Goal: Task Accomplishment & Management: Complete application form

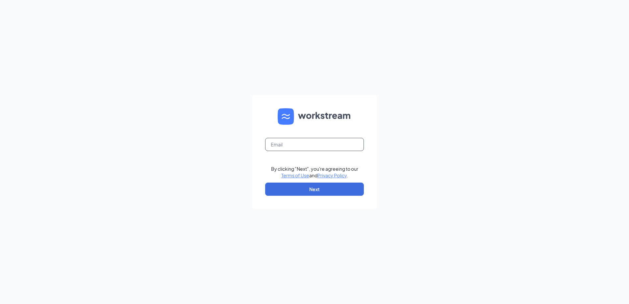
click at [303, 144] on input "text" at bounding box center [314, 144] width 99 height 13
click at [306, 141] on input "text" at bounding box center [314, 144] width 99 height 13
type input "bismarck823@nilsonculvers.com"
click at [309, 187] on button "Next" at bounding box center [314, 189] width 99 height 13
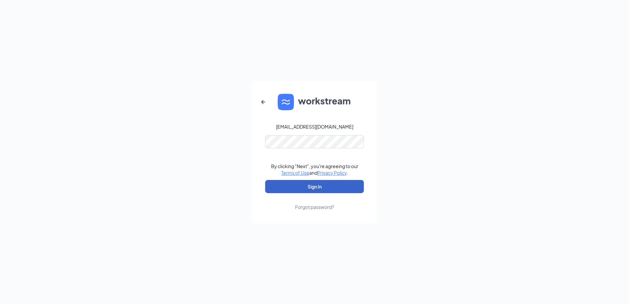
click at [314, 181] on button "Sign In" at bounding box center [314, 186] width 99 height 13
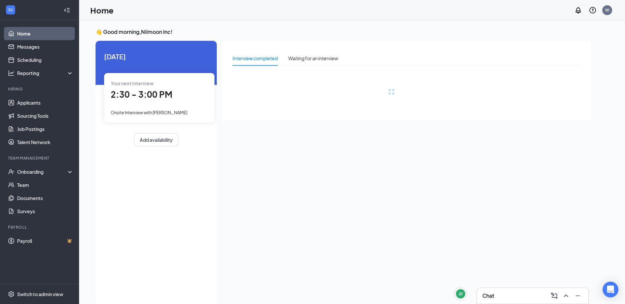
drag, startPoint x: 505, startPoint y: 295, endPoint x: 488, endPoint y: 287, distance: 19.5
click at [505, 295] on div "Chat" at bounding box center [532, 296] width 101 height 11
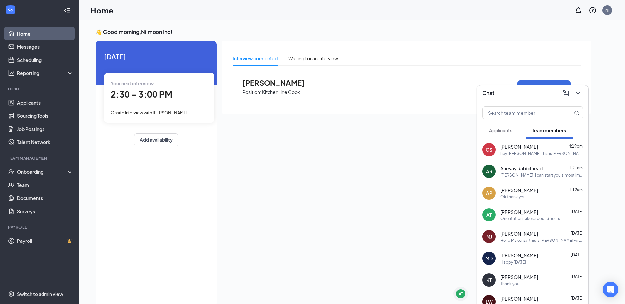
click at [583, 93] on div "Chat" at bounding box center [532, 93] width 111 height 16
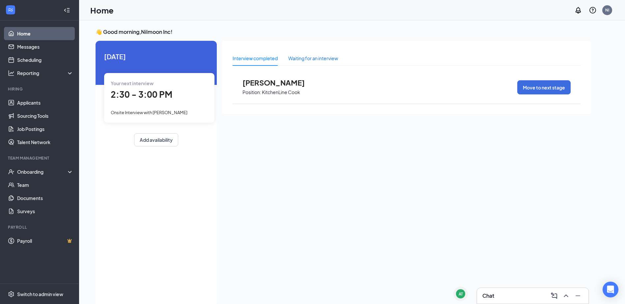
click at [322, 57] on div "Waiting for an interview" at bounding box center [313, 58] width 50 height 7
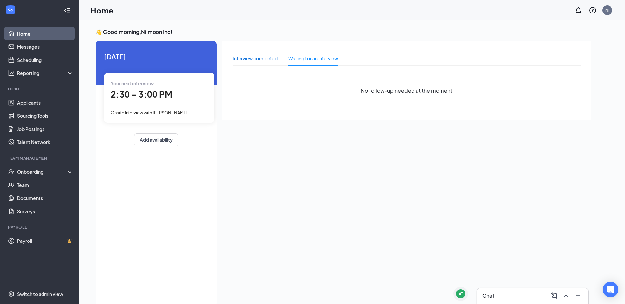
click at [252, 61] on div "Interview completed" at bounding box center [254, 58] width 45 height 7
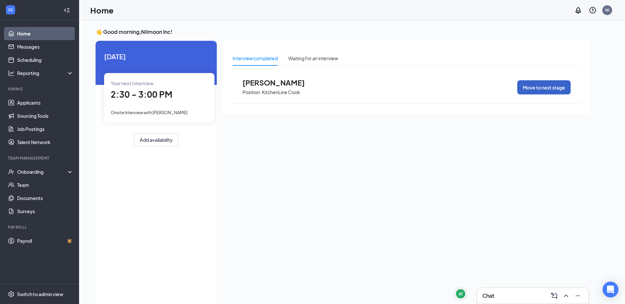
click at [554, 84] on button "Move to next stage" at bounding box center [543, 87] width 53 height 14
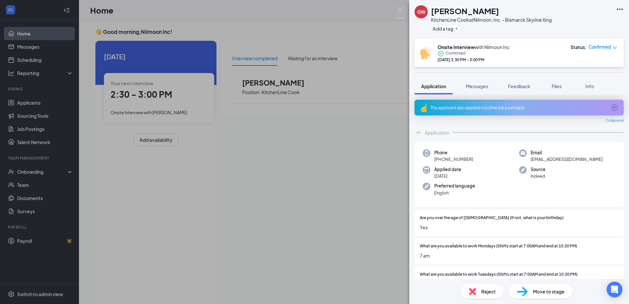
click at [535, 290] on span "Move to stage" at bounding box center [549, 291] width 32 height 7
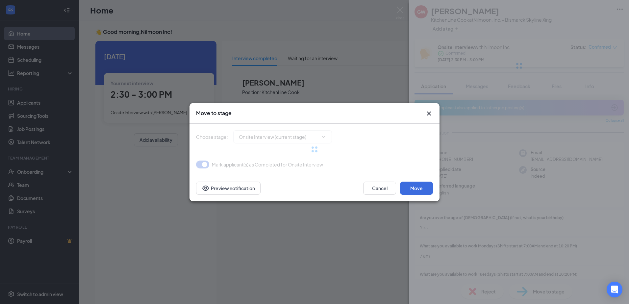
type input "Hiring Complete (final stage)"
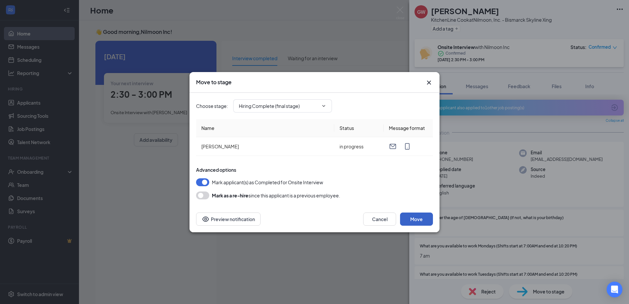
click at [411, 218] on button "Move" at bounding box center [416, 219] width 33 height 13
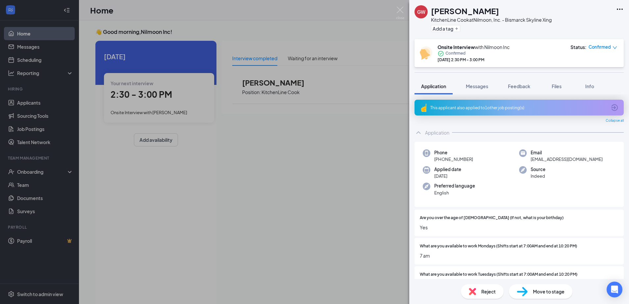
click at [366, 248] on div "GW Gaylen Wells KitchenLine Cook at Nilmoon, Inc. - Bismarck Skyline Xing Add a…" at bounding box center [314, 152] width 629 height 304
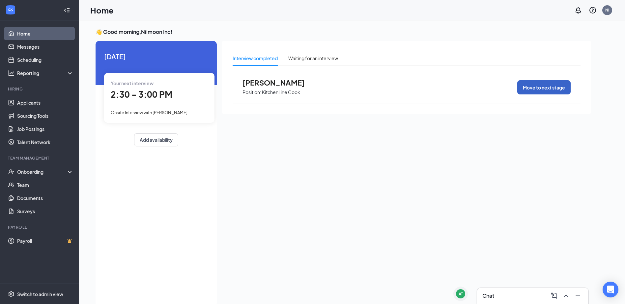
click at [546, 86] on button "Move to next stage" at bounding box center [543, 87] width 53 height 14
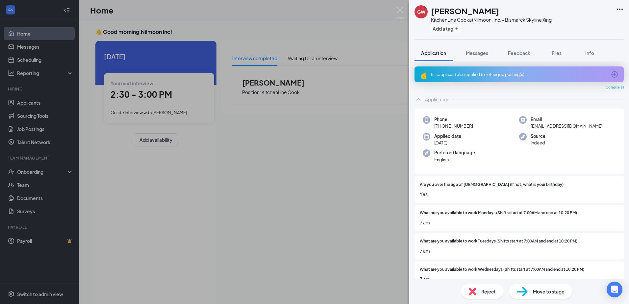
click at [564, 295] on span "Move to stage" at bounding box center [549, 291] width 32 height 7
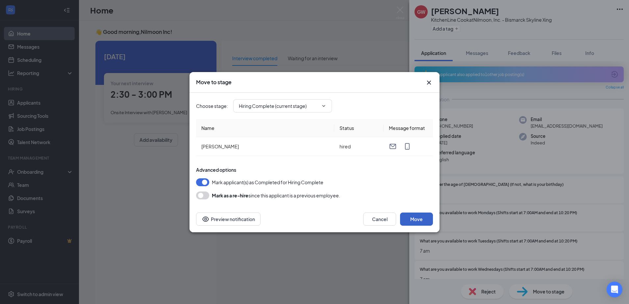
click at [421, 220] on button "Move" at bounding box center [416, 219] width 33 height 13
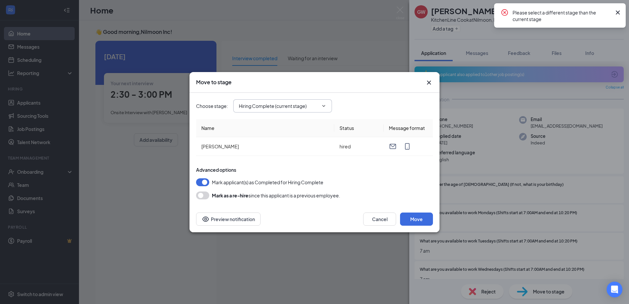
click at [273, 104] on input "Hiring Complete (current stage)" at bounding box center [279, 105] width 80 height 7
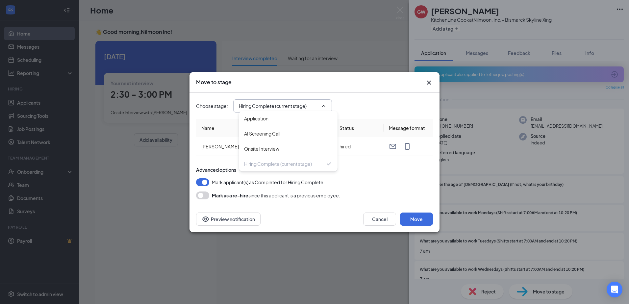
click at [273, 104] on input "Hiring Complete (current stage)" at bounding box center [279, 105] width 80 height 7
click at [424, 218] on button "Move" at bounding box center [416, 219] width 33 height 13
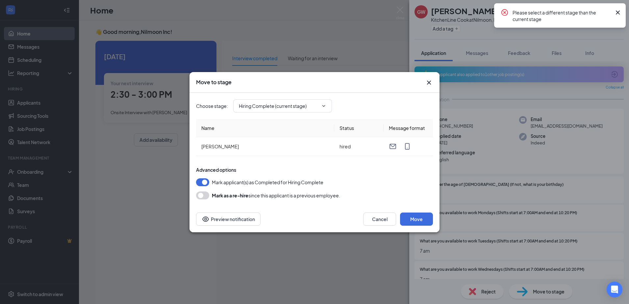
click at [429, 81] on icon "Cross" at bounding box center [429, 83] width 8 height 8
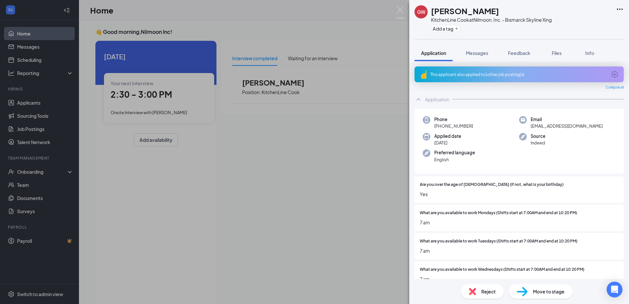
click at [524, 295] on img at bounding box center [522, 292] width 11 height 10
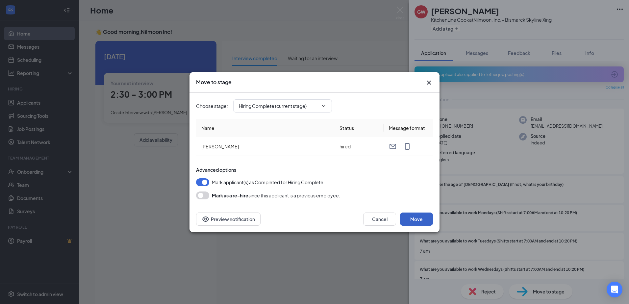
click at [413, 215] on button "Move" at bounding box center [416, 219] width 33 height 13
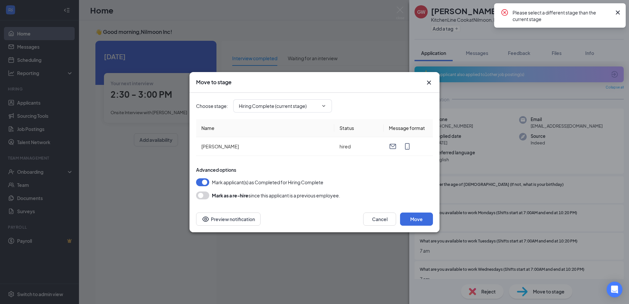
click at [429, 82] on icon "Cross" at bounding box center [429, 82] width 4 height 4
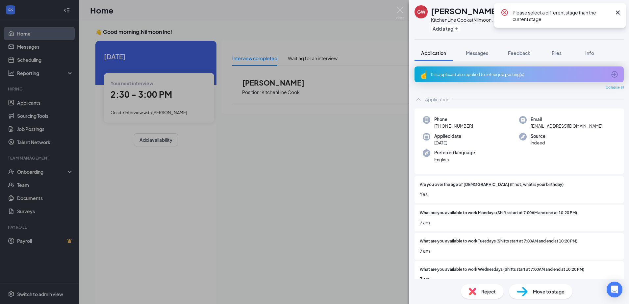
click at [50, 175] on div "GW Gaylen Wells KitchenLine Cook at Nilmoon, Inc. - Bismarck Skyline Xing Add a…" at bounding box center [314, 152] width 629 height 304
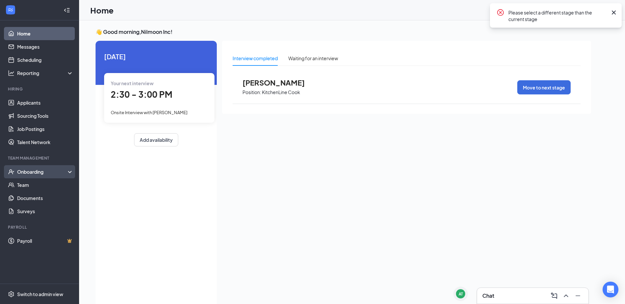
click at [41, 173] on div "Onboarding" at bounding box center [42, 172] width 51 height 7
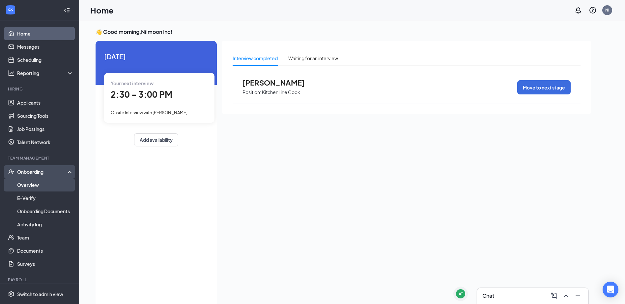
click at [42, 182] on link "Overview" at bounding box center [45, 184] width 56 height 13
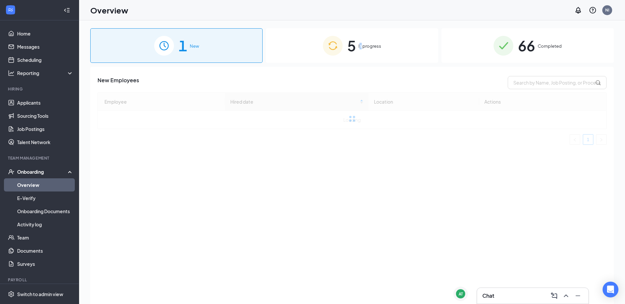
click at [361, 48] on span "In progress" at bounding box center [369, 46] width 23 height 7
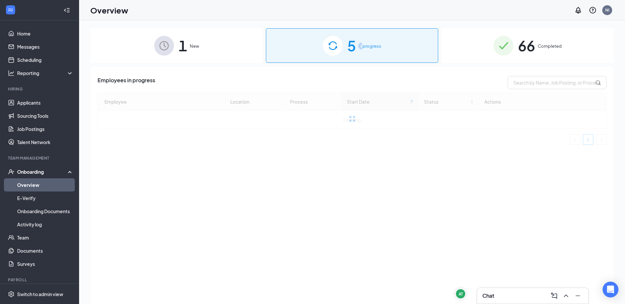
drag, startPoint x: 361, startPoint y: 48, endPoint x: 189, endPoint y: 41, distance: 172.0
click at [186, 41] on span "1" at bounding box center [182, 45] width 9 height 23
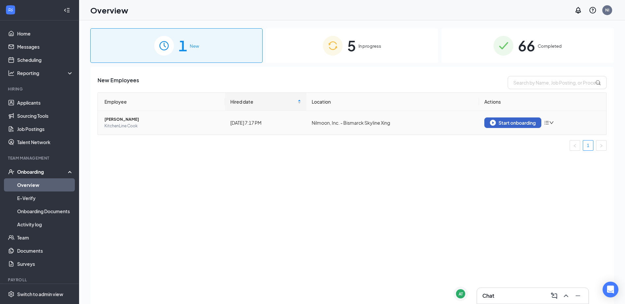
click at [532, 123] on div "Start onboarding" at bounding box center [513, 123] width 46 height 6
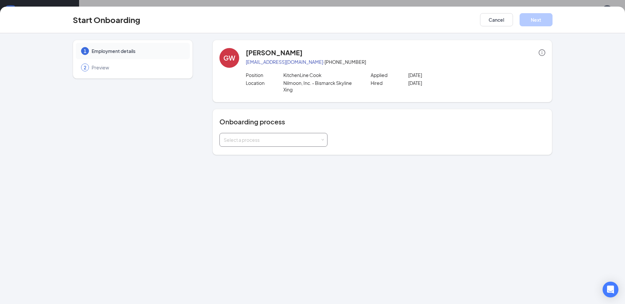
click at [279, 145] on div "Select a process" at bounding box center [273, 139] width 99 height 13
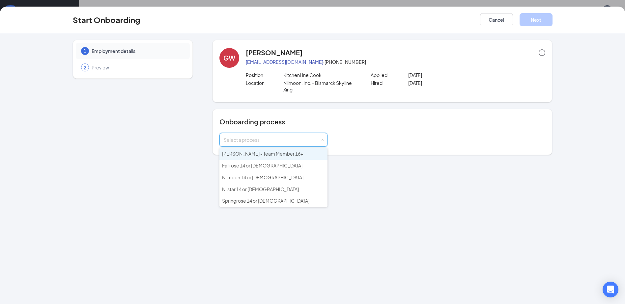
click at [264, 154] on span "[PERSON_NAME] - Team Member 16+" at bounding box center [262, 154] width 81 height 6
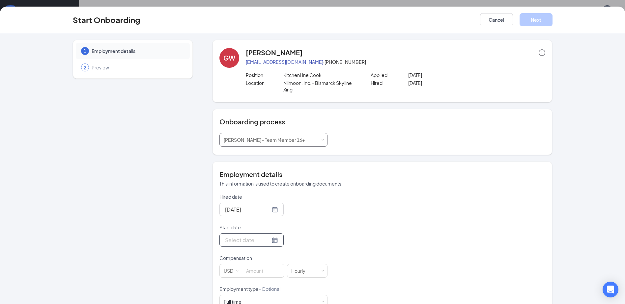
scroll to position [33, 0]
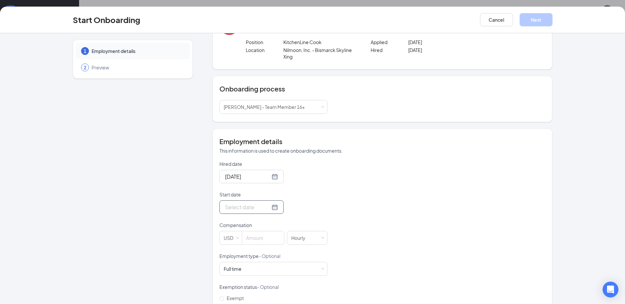
click at [269, 207] on div at bounding box center [251, 207] width 53 height 8
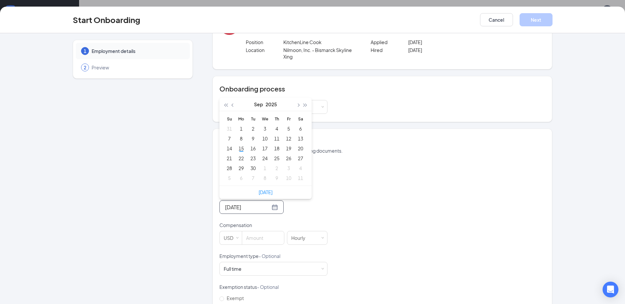
type input "Sep 8, 2025"
type input "[DATE]"
click at [239, 149] on div "15" at bounding box center [241, 149] width 8 height 8
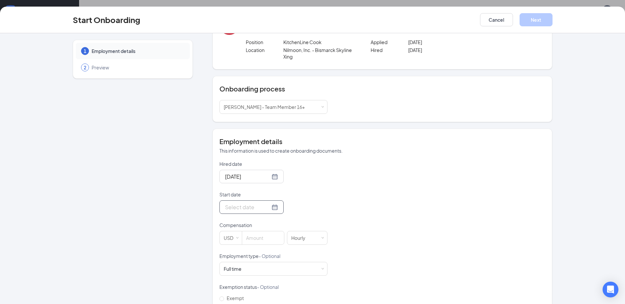
click at [268, 209] on div at bounding box center [251, 207] width 53 height 8
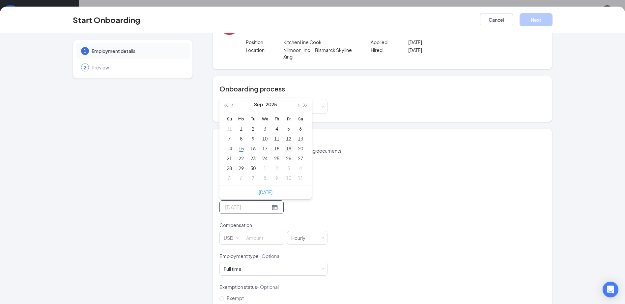
type input "Sep 19, 2025"
click at [287, 149] on div "19" at bounding box center [288, 149] width 8 height 8
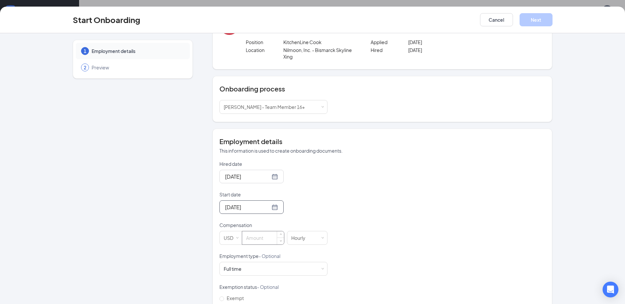
click at [263, 237] on input at bounding box center [263, 237] width 42 height 13
click at [252, 238] on input at bounding box center [263, 237] width 42 height 13
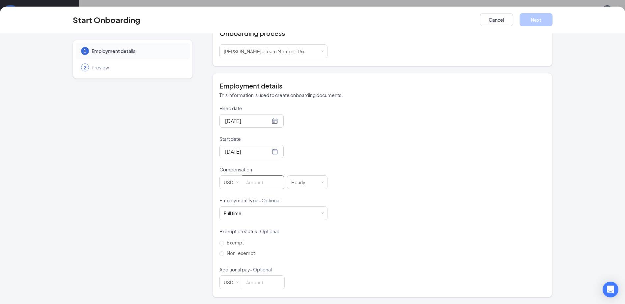
scroll to position [30, 0]
type input "0"
click at [545, 18] on button "Next" at bounding box center [535, 19] width 33 height 13
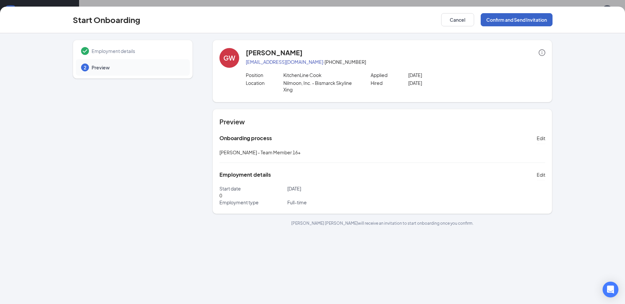
click at [518, 19] on button "Confirm and Send Invitation" at bounding box center [516, 19] width 72 height 13
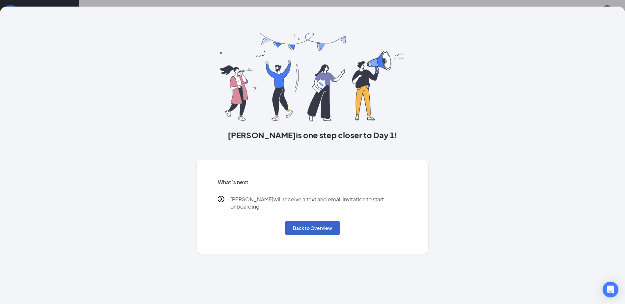
click at [297, 221] on button "Back to Overview" at bounding box center [312, 228] width 56 height 14
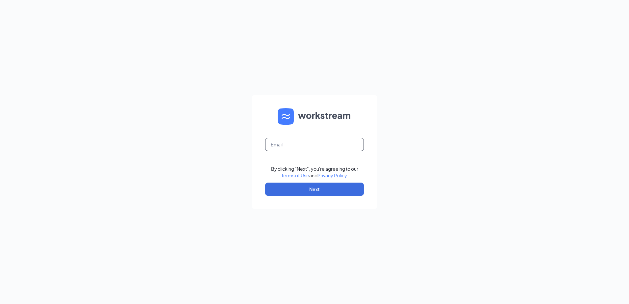
click at [307, 145] on input "text" at bounding box center [314, 144] width 99 height 13
type input "[EMAIL_ADDRESS][DOMAIN_NAME]"
click at [314, 192] on button "Next" at bounding box center [314, 189] width 99 height 13
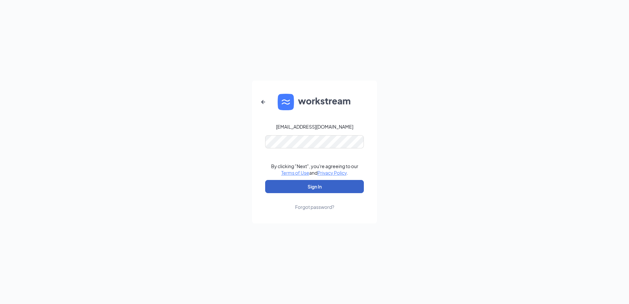
click at [317, 188] on button "Sign In" at bounding box center [314, 186] width 99 height 13
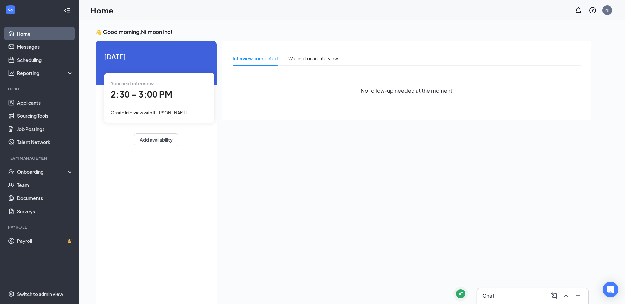
click at [505, 293] on div "Chat" at bounding box center [532, 296] width 101 height 11
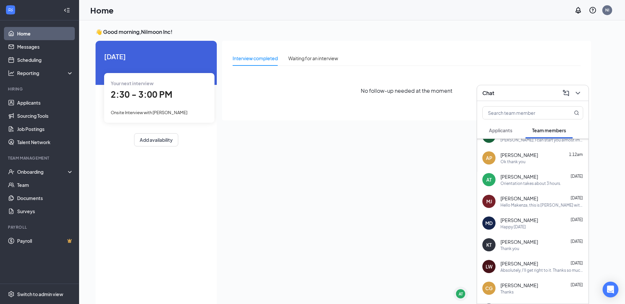
scroll to position [66, 0]
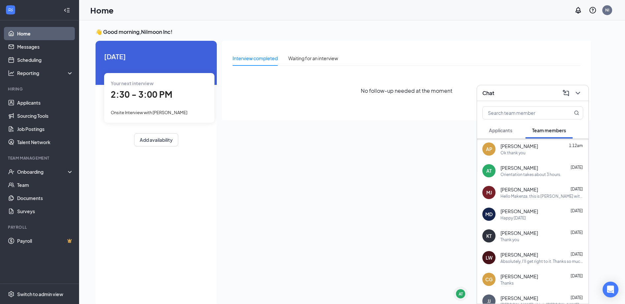
click at [541, 200] on div "MJ Makenza Jackson Sep 14 Hello Makenza, this is Gannon with the Bismarck Culve…" at bounding box center [532, 193] width 111 height 22
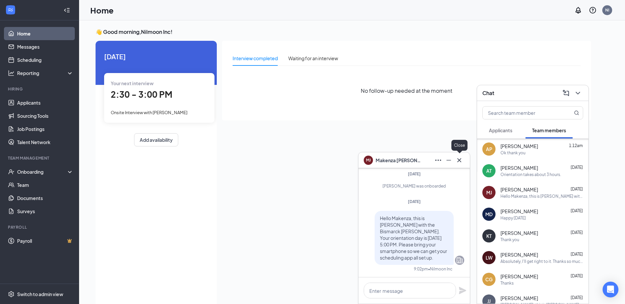
click at [459, 159] on icon "Cross" at bounding box center [459, 160] width 8 height 8
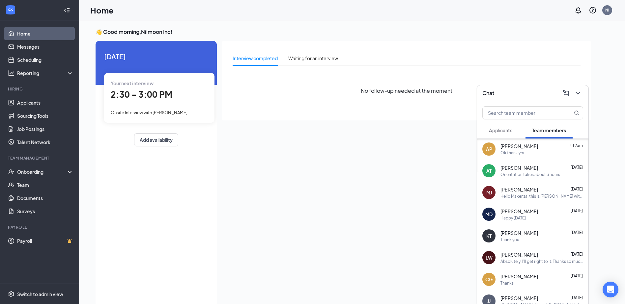
click at [527, 274] on span "Cynthia Golke" at bounding box center [519, 276] width 38 height 7
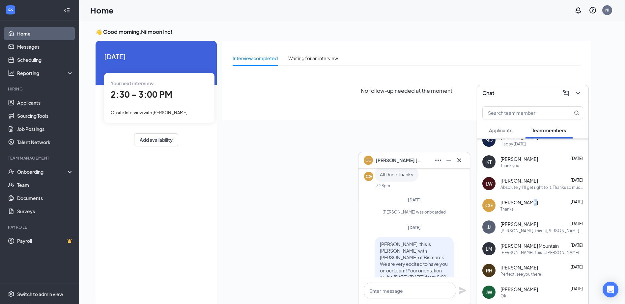
scroll to position [165, 0]
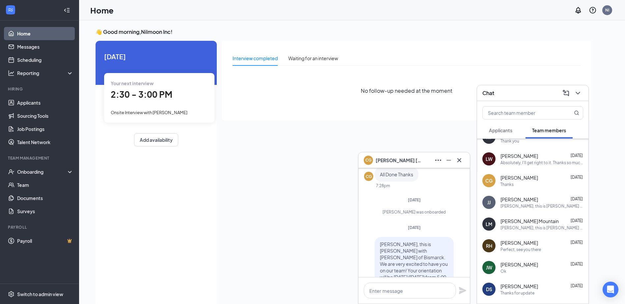
drag, startPoint x: 305, startPoint y: 211, endPoint x: 392, endPoint y: 205, distance: 87.5
click at [305, 211] on div "Interview completed Waiting for an interview No follow-up needed at the moment" at bounding box center [406, 172] width 369 height 262
click at [460, 163] on icon "Cross" at bounding box center [459, 160] width 8 height 8
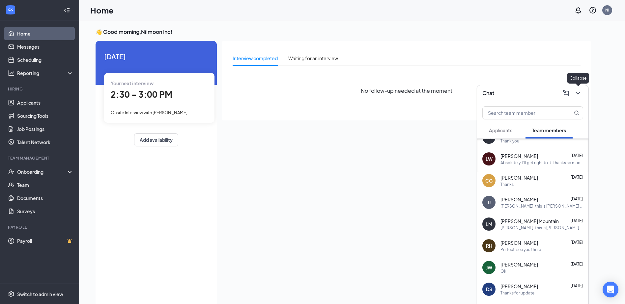
click at [576, 93] on icon "ChevronDown" at bounding box center [577, 93] width 8 height 8
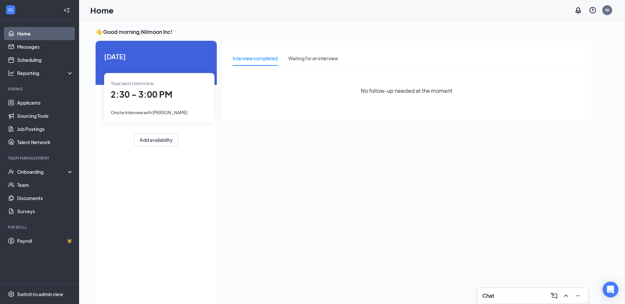
click at [156, 104] on div "Your next interview 2:30 - 3:00 PM Onsite Interview with Gaylen Wells" at bounding box center [159, 97] width 110 height 49
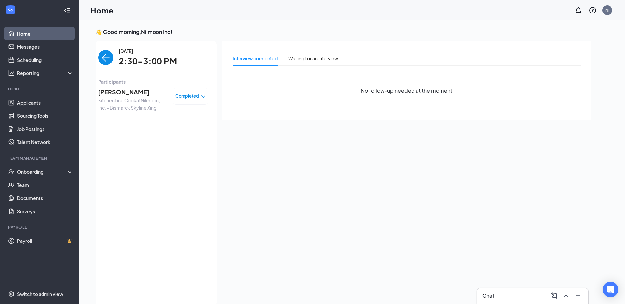
scroll to position [3, 0]
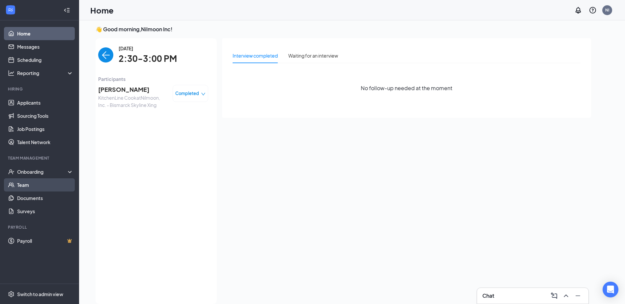
click at [40, 179] on link "Team" at bounding box center [45, 184] width 56 height 13
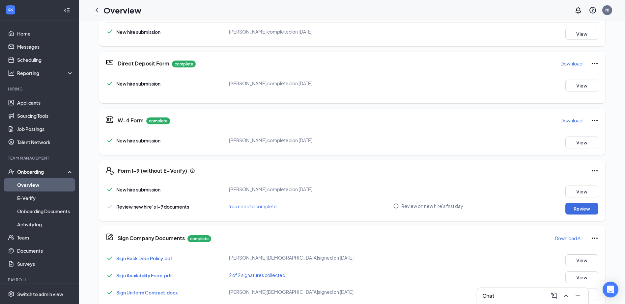
scroll to position [132, 0]
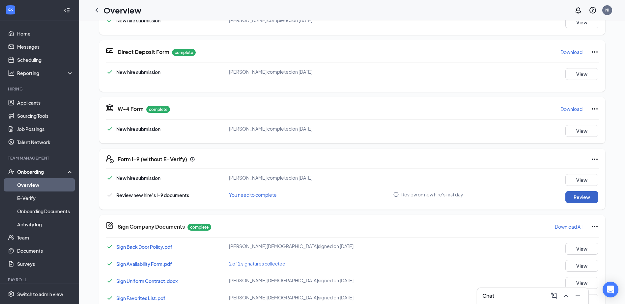
click at [584, 199] on button "Review" at bounding box center [581, 197] width 33 height 12
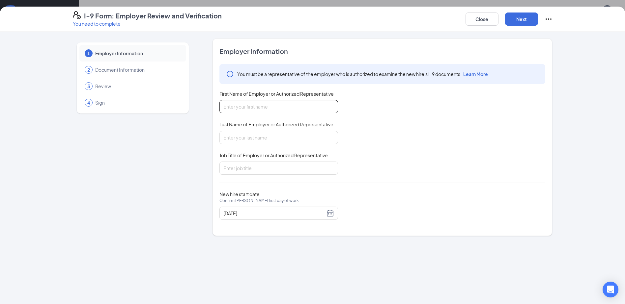
click at [332, 107] on input "First Name of Employer or Authorized Representative" at bounding box center [278, 106] width 119 height 13
type input "l"
type input "[PERSON_NAME]"
click at [326, 136] on input "Last Name of Employer or Authorized Representative" at bounding box center [278, 137] width 119 height 13
type input "[PERSON_NAME]"
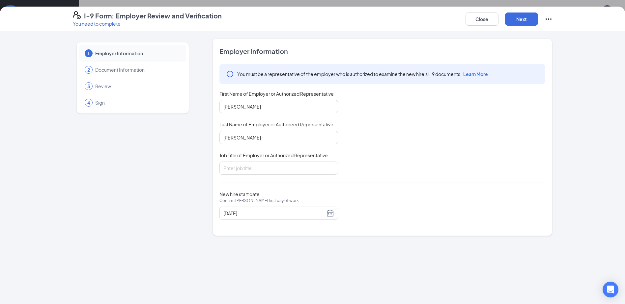
click at [295, 159] on div "Job Title of Employer or Authorized Representative" at bounding box center [278, 157] width 119 height 10
click at [295, 164] on input "Job Title of Employer or Authorized Representative" at bounding box center [278, 168] width 119 height 13
type input "Manager"
click at [523, 19] on button "Next" at bounding box center [521, 19] width 33 height 13
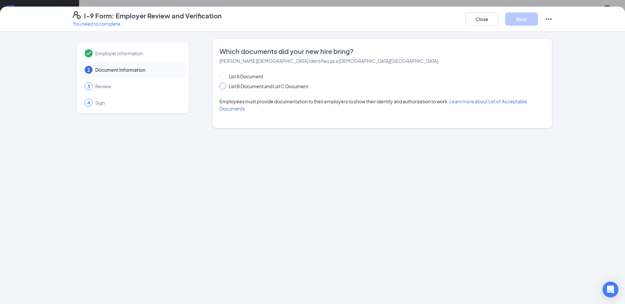
click at [225, 87] on span at bounding box center [222, 86] width 7 height 7
click at [224, 87] on input "List B Document and List C Document" at bounding box center [221, 85] width 5 height 5
radio input "true"
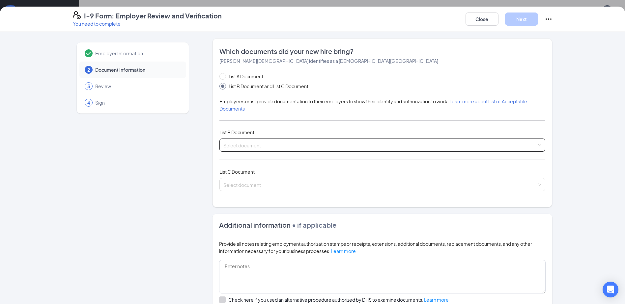
click at [257, 146] on input "search" at bounding box center [379, 144] width 313 height 10
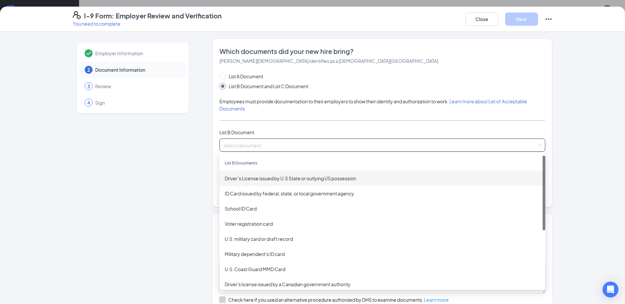
click at [306, 176] on div "Driver’s License issued by U.S State or outlying US possession" at bounding box center [382, 178] width 315 height 7
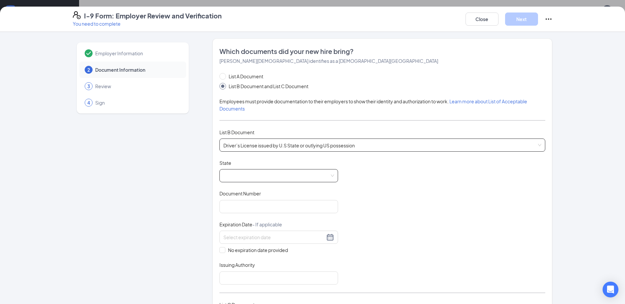
click at [273, 174] on span at bounding box center [278, 176] width 111 height 13
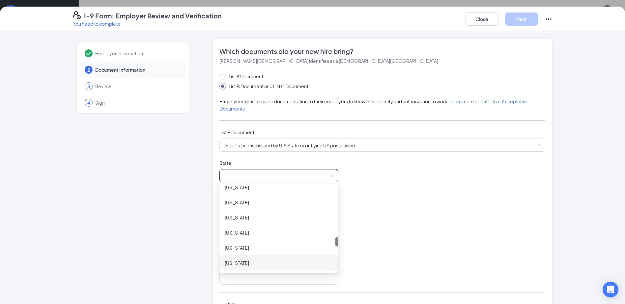
scroll to position [494, 0]
click at [252, 246] on div "[US_STATE]" at bounding box center [279, 245] width 108 height 7
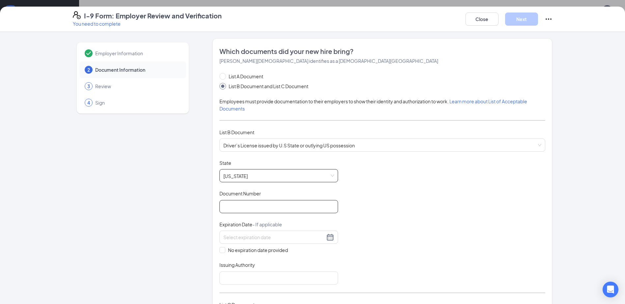
click at [301, 209] on input "Document Number" at bounding box center [278, 206] width 119 height 13
type input "ndl-15-8054"
click at [251, 235] on input at bounding box center [273, 237] width 101 height 7
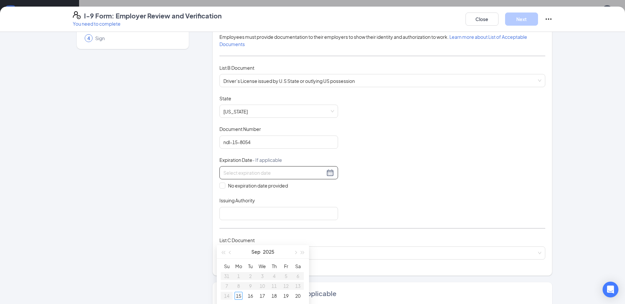
scroll to position [66, 0]
click at [305, 254] on button "button" at bounding box center [302, 251] width 7 height 13
type input "[DATE]"
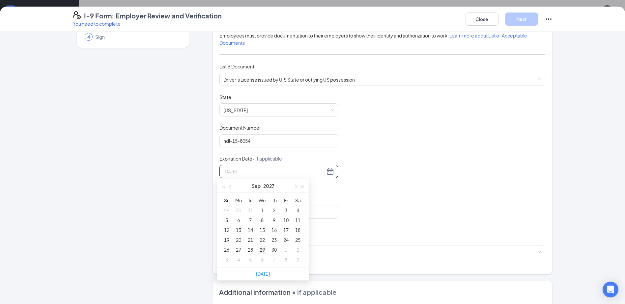
type input "[DATE]"
click at [262, 249] on div "29" at bounding box center [262, 250] width 8 height 8
click at [271, 216] on input "Issuing Authority" at bounding box center [278, 212] width 119 height 13
type input "[US_STATE]"
click at [261, 250] on input "search" at bounding box center [379, 251] width 313 height 10
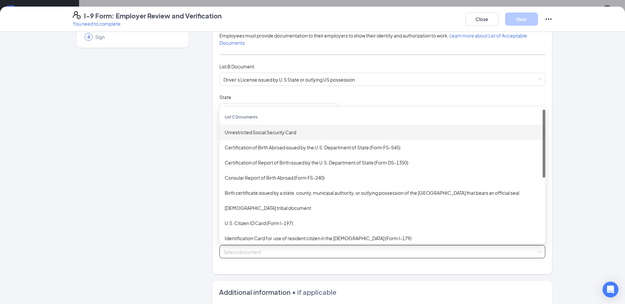
click at [280, 134] on div "Unrestricted Social Security Card" at bounding box center [382, 132] width 315 height 7
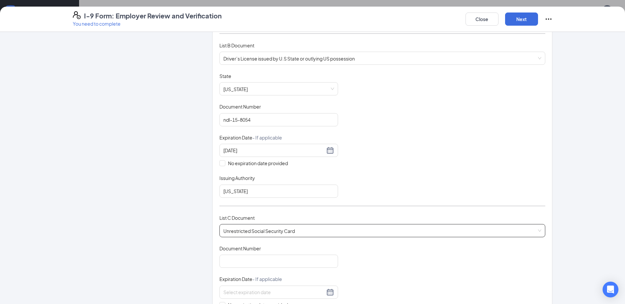
scroll to position [99, 0]
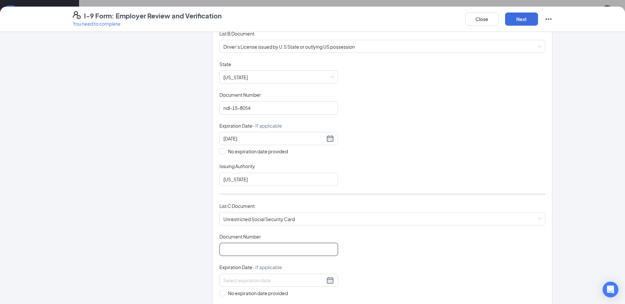
click at [302, 247] on input "Document Number" at bounding box center [278, 249] width 119 height 13
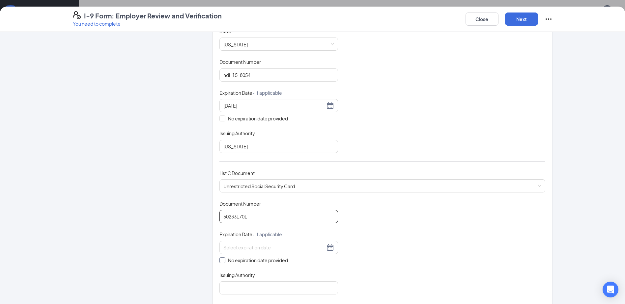
type input "502331701"
click at [221, 259] on input "No expiration date provided" at bounding box center [221, 259] width 5 height 5
checkbox input "true"
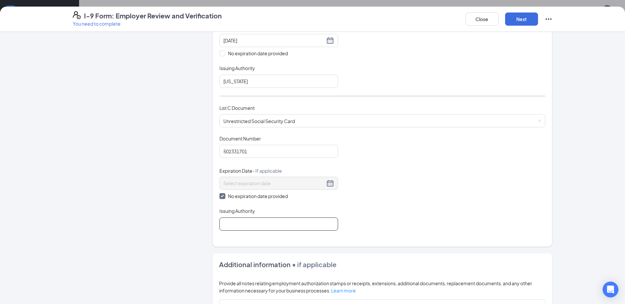
scroll to position [198, 0]
click at [268, 225] on input "Issuing Authority" at bounding box center [278, 223] width 119 height 13
type input "Social Security Administration"
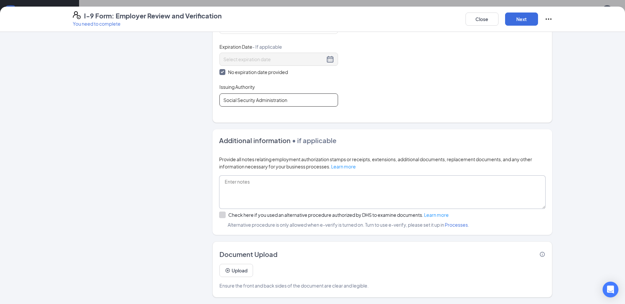
scroll to position [132, 0]
click at [515, 18] on button "Next" at bounding box center [521, 19] width 33 height 13
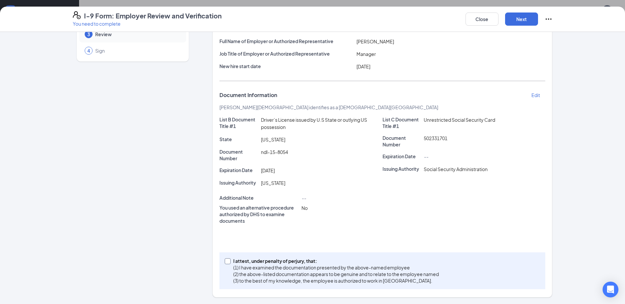
click at [226, 261] on input "I attest, under penalty of [PERSON_NAME], that: (1) I have examined the documen…" at bounding box center [227, 260] width 5 height 5
checkbox input "true"
click at [530, 23] on button "Next" at bounding box center [521, 19] width 33 height 13
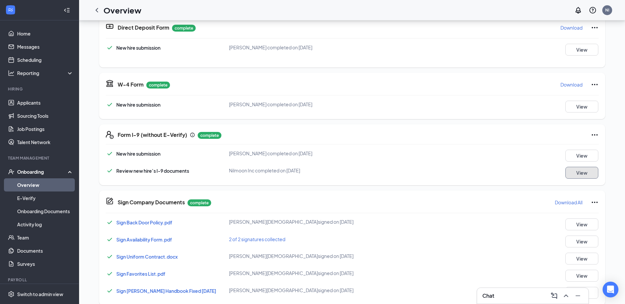
scroll to position [132, 0]
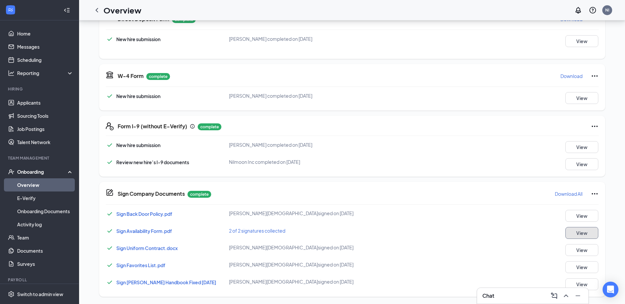
click at [591, 234] on button "View" at bounding box center [581, 233] width 33 height 12
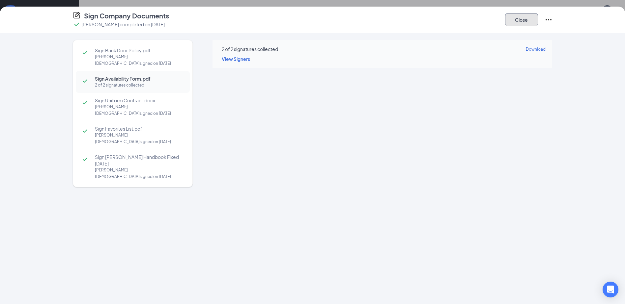
click at [525, 24] on button "Close" at bounding box center [521, 19] width 33 height 13
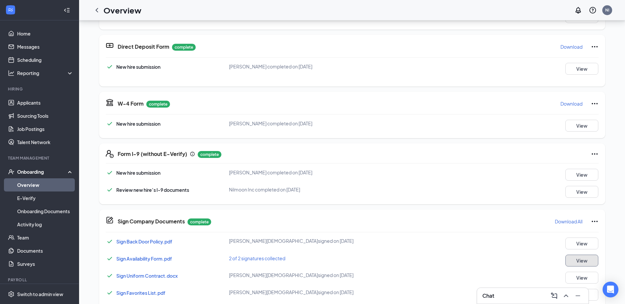
scroll to position [33, 0]
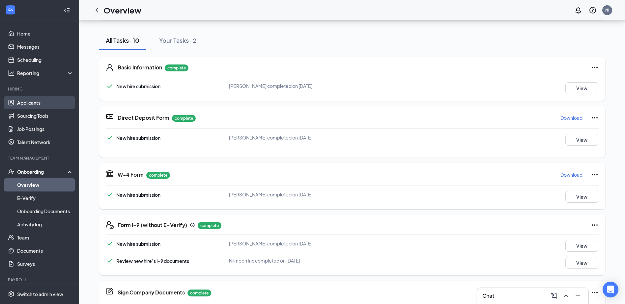
click at [32, 101] on link "Applicants" at bounding box center [45, 102] width 56 height 13
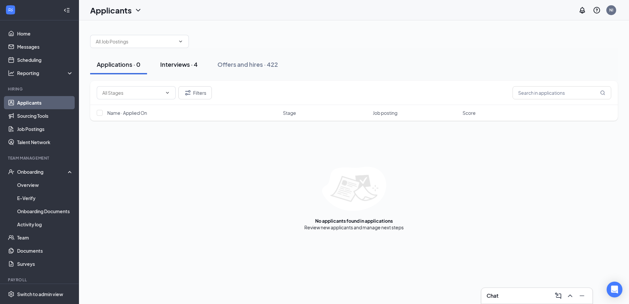
click at [191, 60] on button "Interviews · 4" at bounding box center [179, 65] width 51 height 20
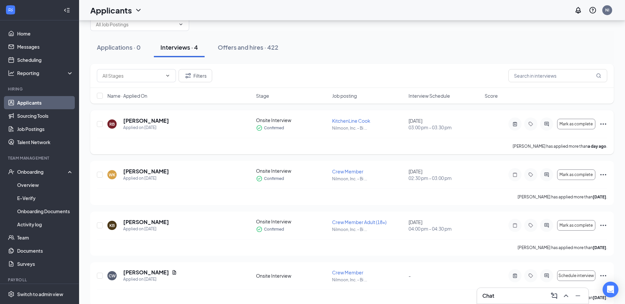
scroll to position [27, 0]
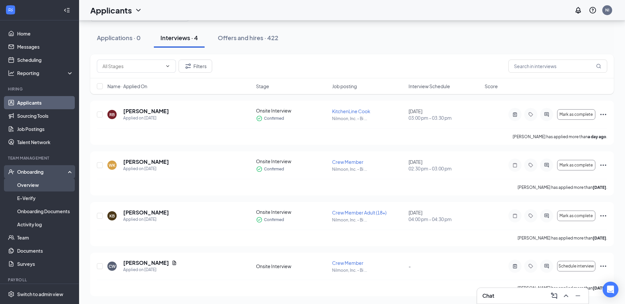
click at [40, 184] on link "Overview" at bounding box center [45, 184] width 56 height 13
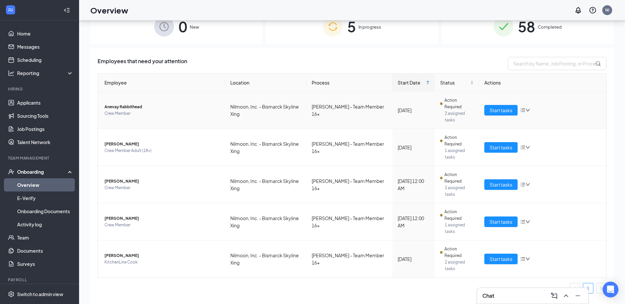
scroll to position [30, 0]
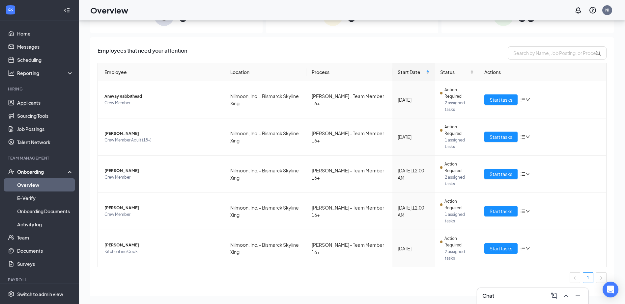
click at [504, 294] on div "Chat" at bounding box center [532, 296] width 101 height 11
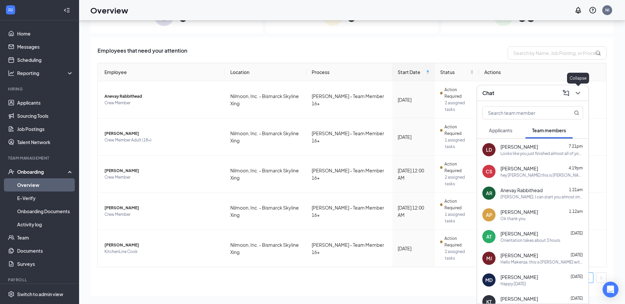
click at [576, 94] on icon "ChevronDown" at bounding box center [577, 93] width 8 height 8
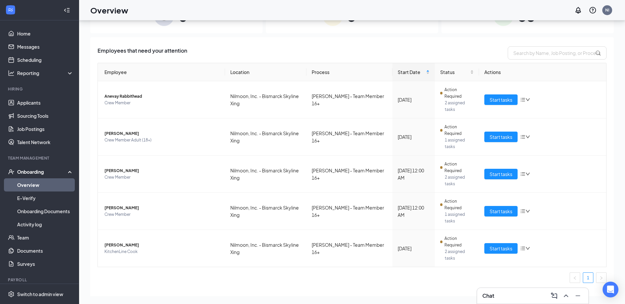
click at [519, 252] on div "Employees that need your attention Employee Location Process Start Date Status …" at bounding box center [351, 171] width 523 height 269
